Goal: Check status: Check status

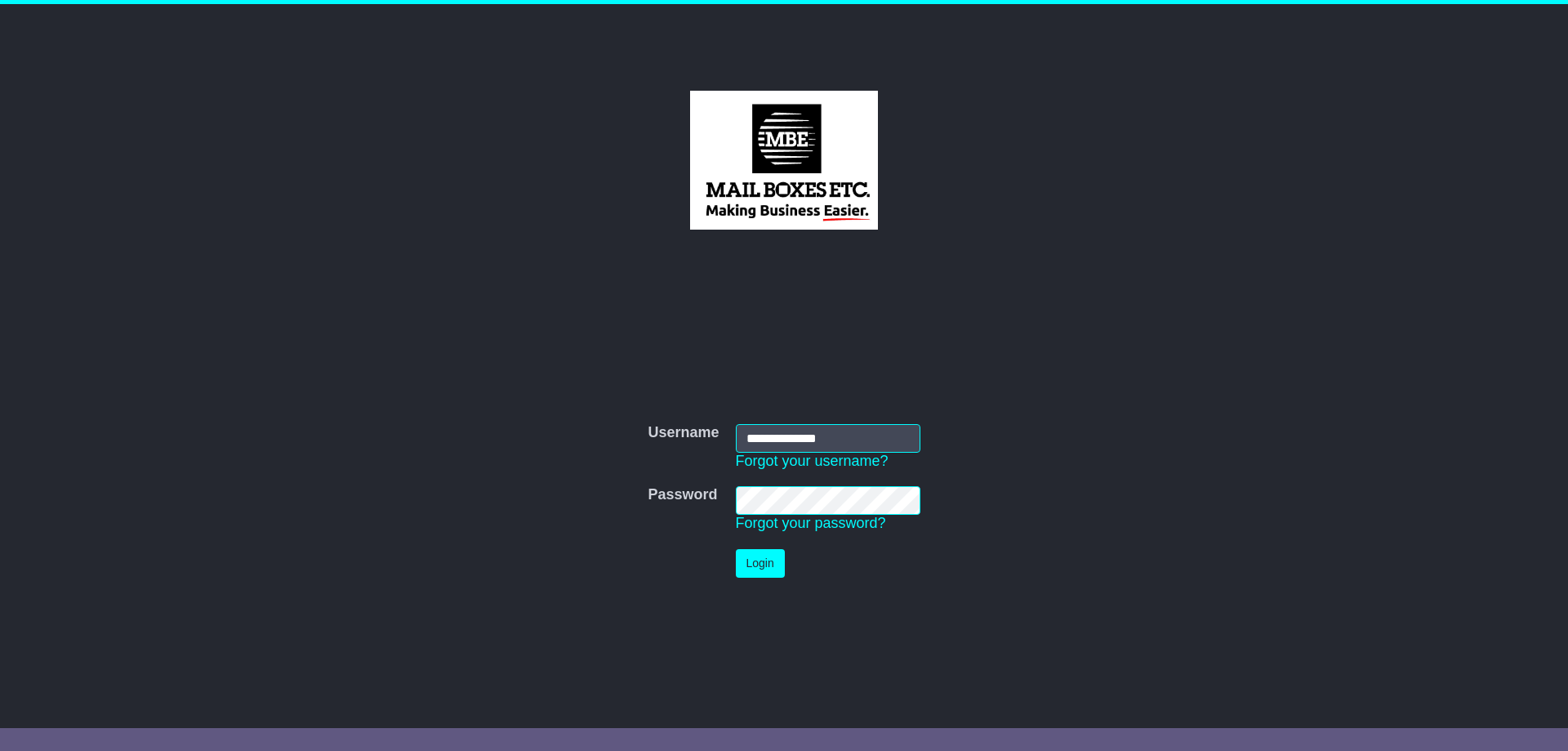
click at [770, 560] on button "Login" at bounding box center [760, 564] width 49 height 29
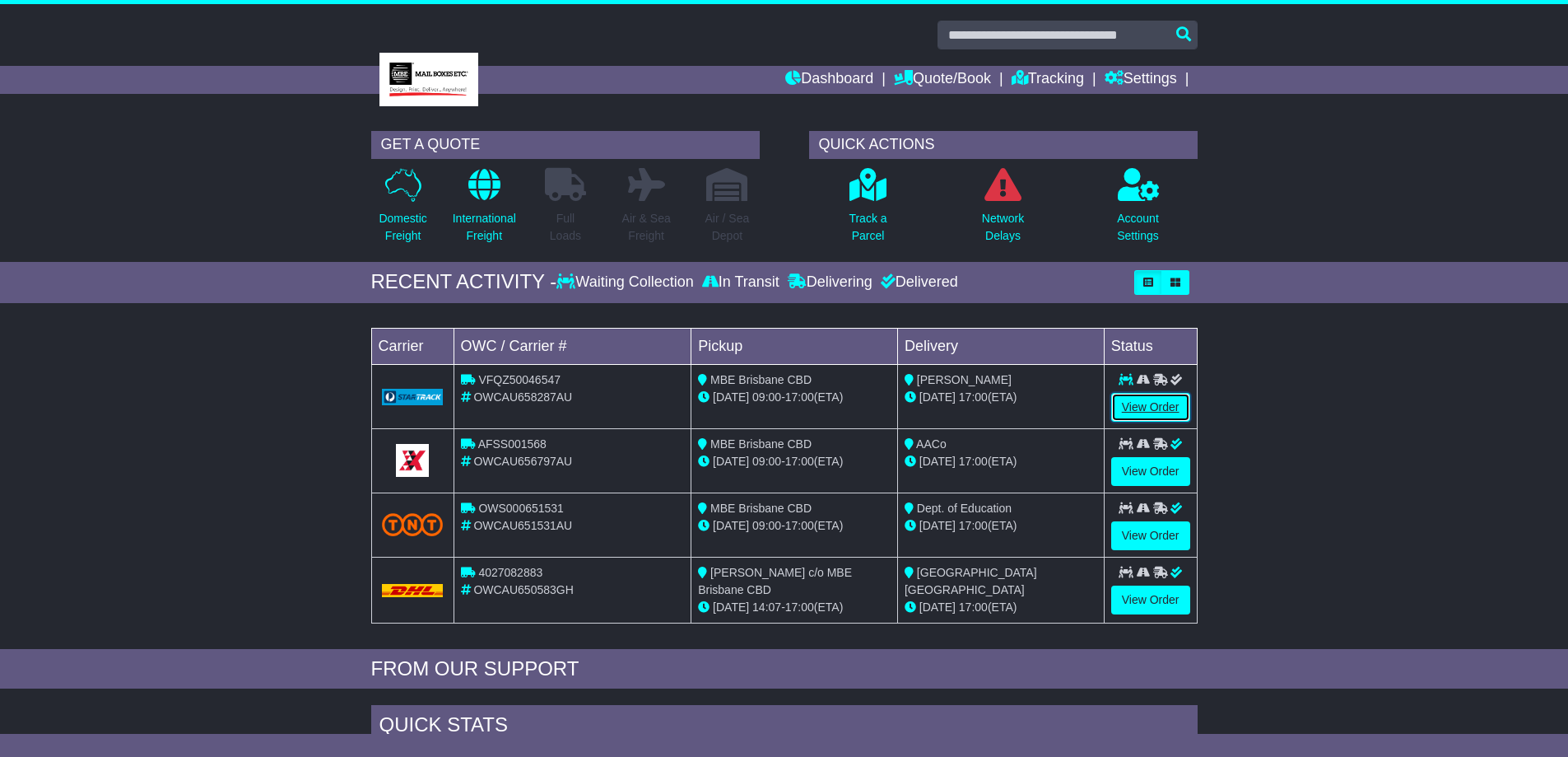
click at [1156, 396] on link "View Order" at bounding box center [1150, 407] width 80 height 29
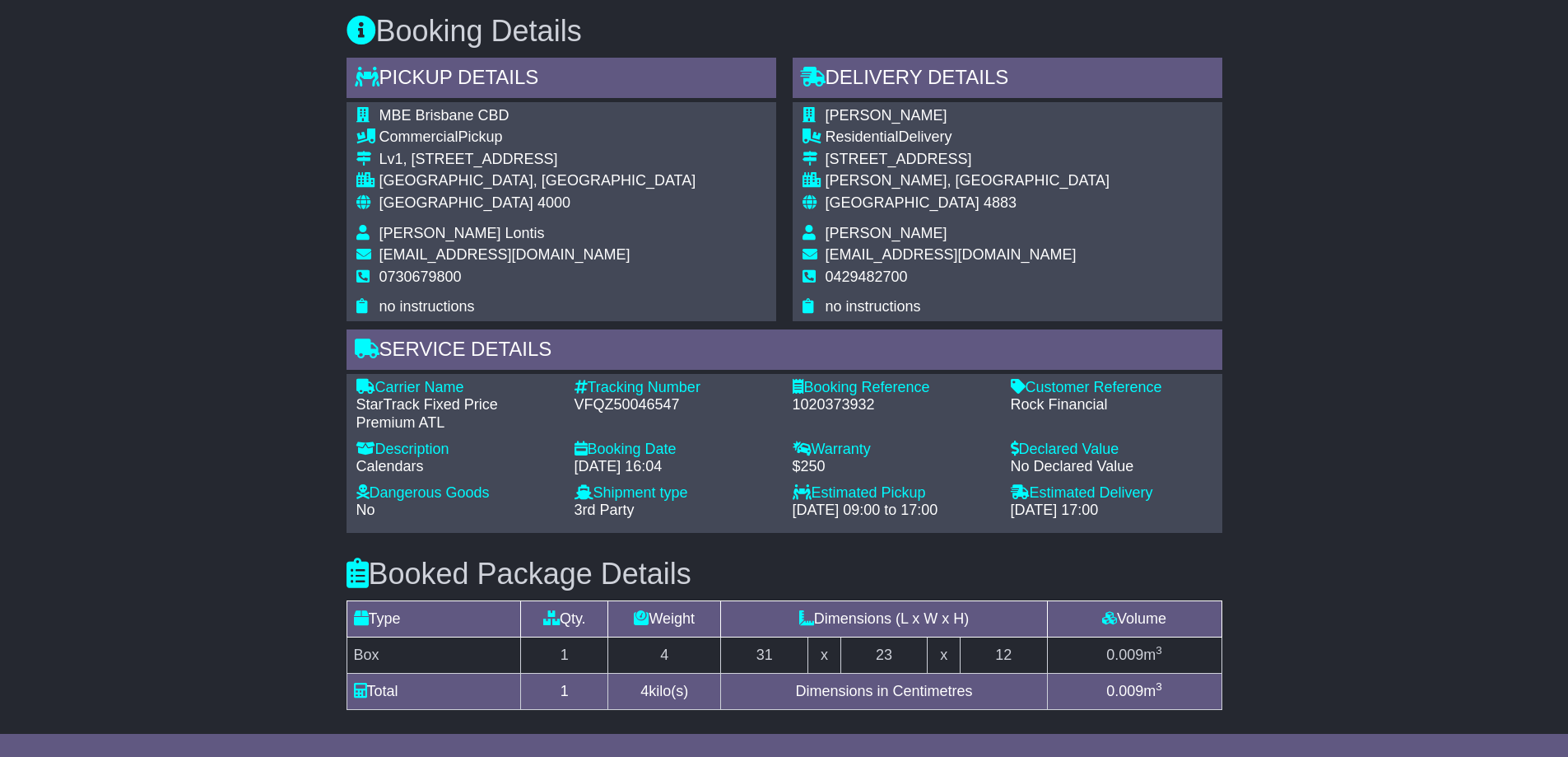
scroll to position [906, 0]
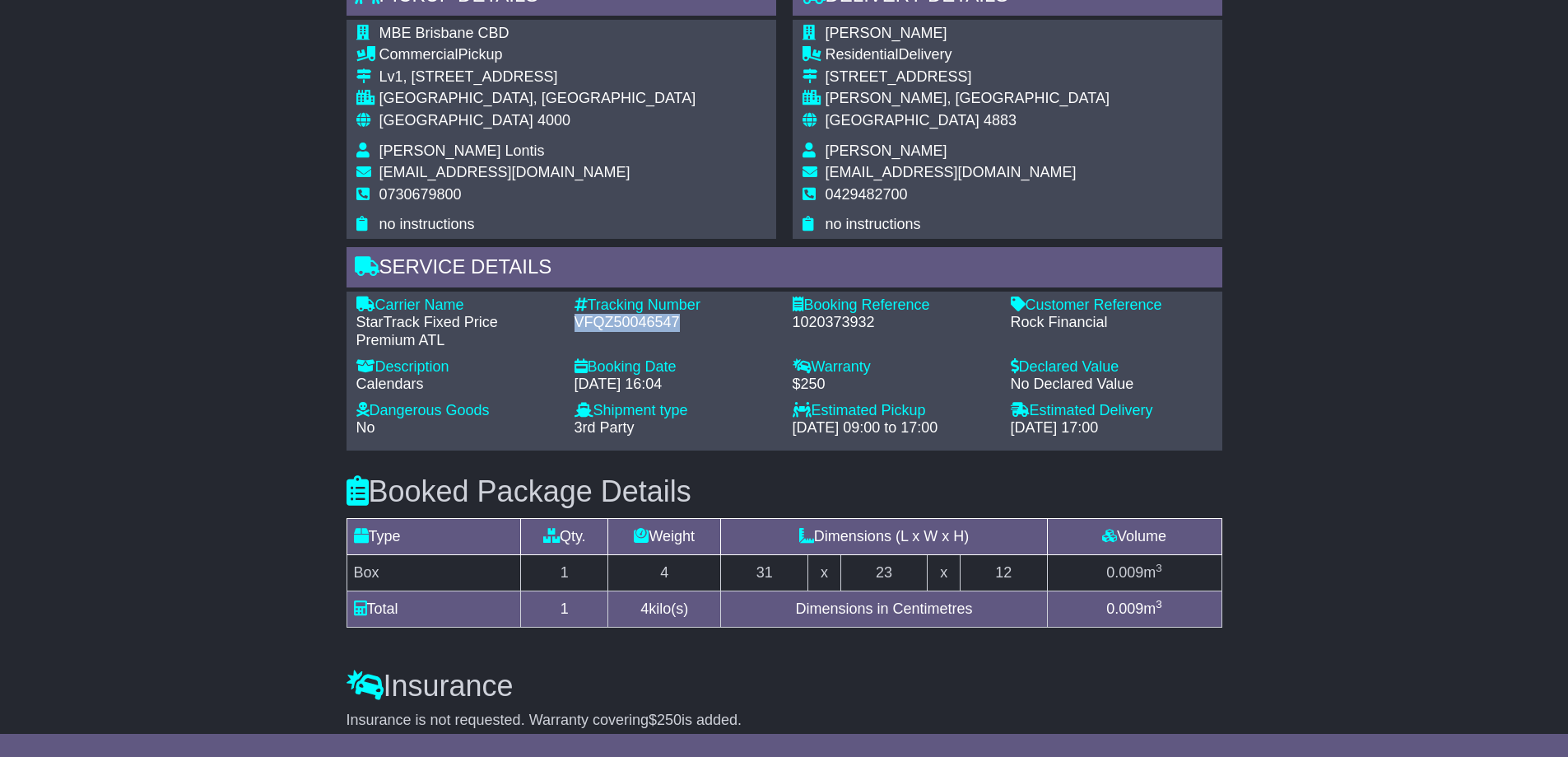
drag, startPoint x: 672, startPoint y: 320, endPoint x: 574, endPoint y: 326, distance: 98.2
click at [575, 326] on div "VFQZ50046547" at bounding box center [675, 322] width 202 height 18
copy div "VFQZ50046547"
click at [717, 345] on div "Tracking Number - VFQZ50046547" at bounding box center [675, 323] width 218 height 54
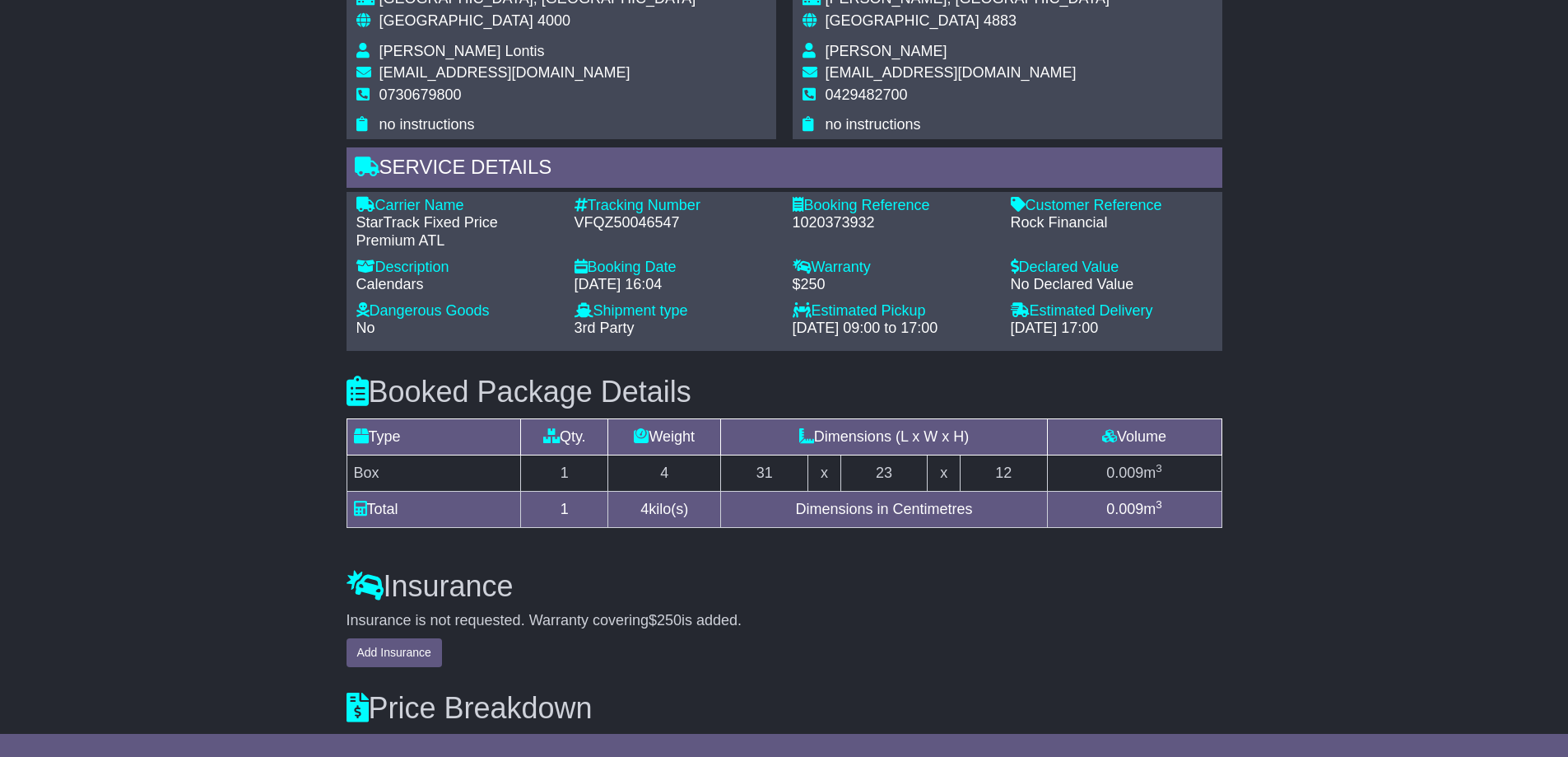
scroll to position [720, 0]
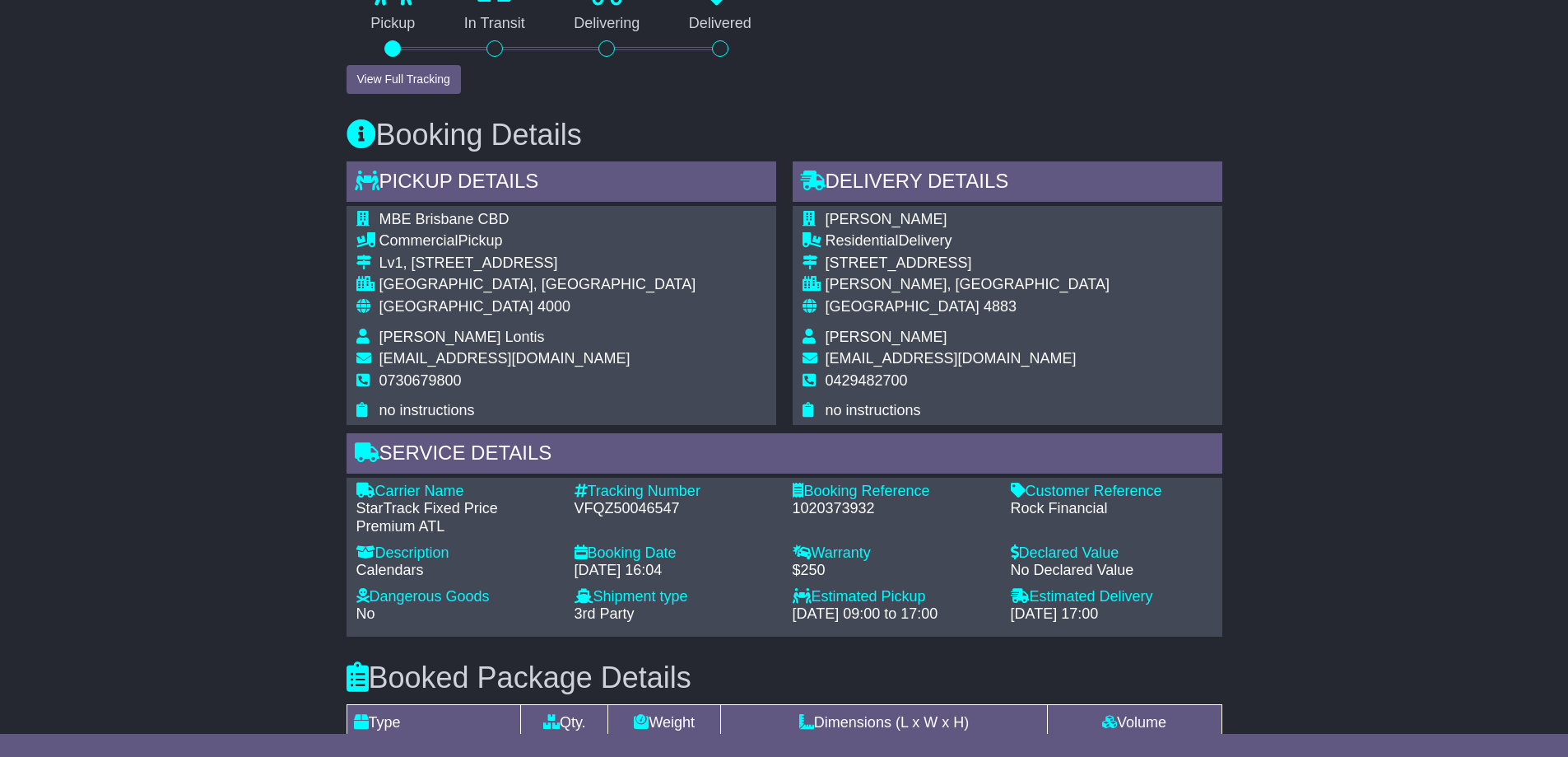
click at [625, 514] on div "VFQZ50046547" at bounding box center [675, 509] width 202 height 18
copy div "VFQZ50046547"
